Goal: Find contact information: Find contact information

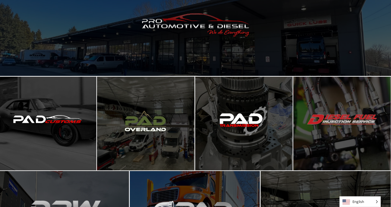
scroll to position [59, 0]
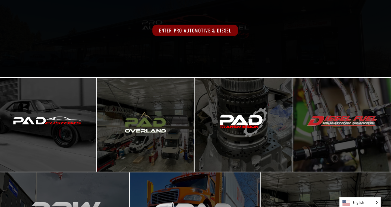
click at [197, 31] on span "Enter Pro Automotive & Diesel" at bounding box center [195, 30] width 85 height 11
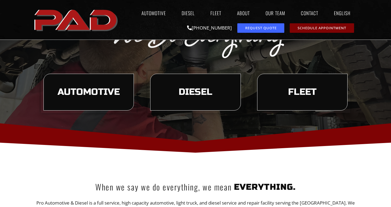
scroll to position [65, 0]
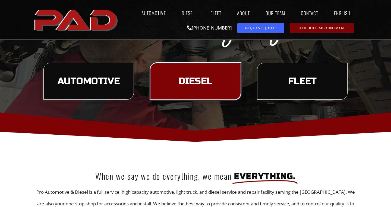
click at [189, 82] on span "Diesel" at bounding box center [195, 81] width 34 height 9
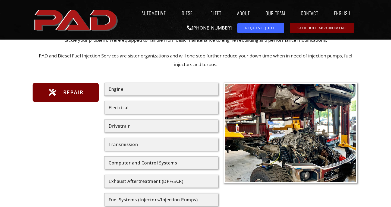
scroll to position [98, 0]
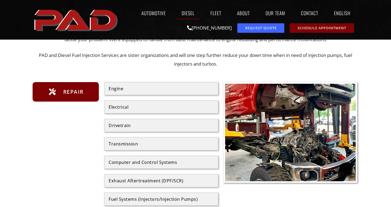
click at [173, 90] on div "Engine" at bounding box center [160, 89] width 105 height 4
click at [119, 87] on div "Engine" at bounding box center [160, 89] width 105 height 4
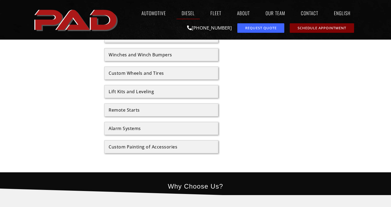
scroll to position [809, 0]
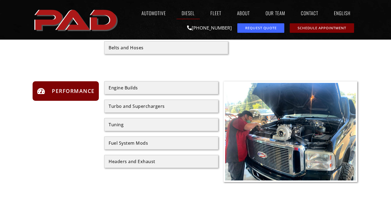
scroll to position [490, 0]
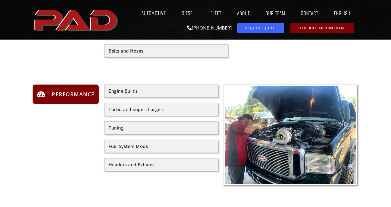
click at [139, 118] on div "Engine Builds Turbo and Superchargers Tuning Fuel System Mods Headers and Exhau…" at bounding box center [161, 138] width 114 height 107
click at [129, 107] on div "Turbo and Superchargers" at bounding box center [160, 109] width 105 height 4
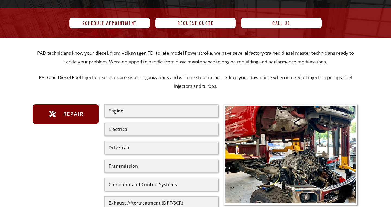
scroll to position [0, 0]
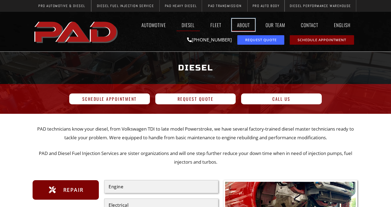
click at [241, 24] on link "About" at bounding box center [243, 25] width 23 height 12
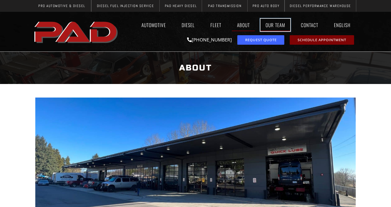
click at [272, 26] on link "Our Team" at bounding box center [275, 25] width 30 height 12
click at [273, 25] on link "Our Team" at bounding box center [275, 25] width 30 height 12
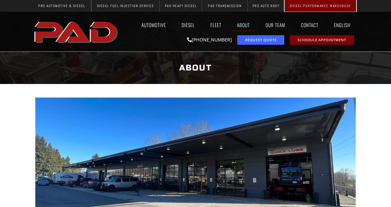
click at [310, 7] on span "Diesel Performance Warehouse" at bounding box center [319, 6] width 61 height 4
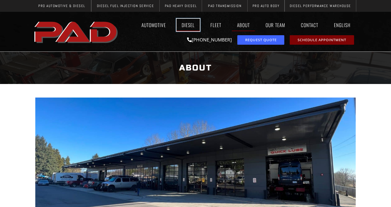
click at [190, 26] on link "Diesel" at bounding box center [187, 25] width 23 height 12
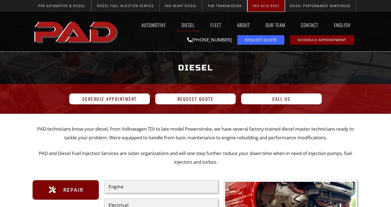
click at [259, 9] on link "Pro Auto Body" at bounding box center [265, 6] width 37 height 12
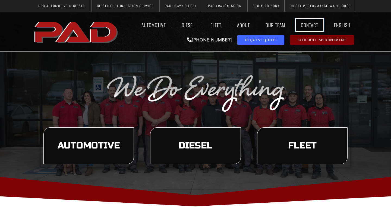
click at [304, 27] on link "Contact" at bounding box center [309, 25] width 28 height 12
